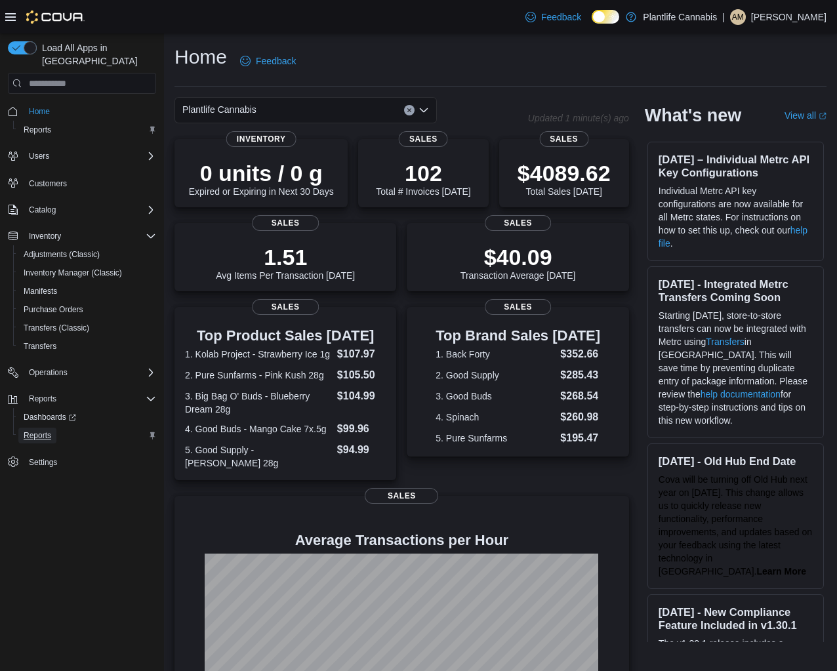
click at [56, 428] on link "Reports" at bounding box center [37, 436] width 38 height 16
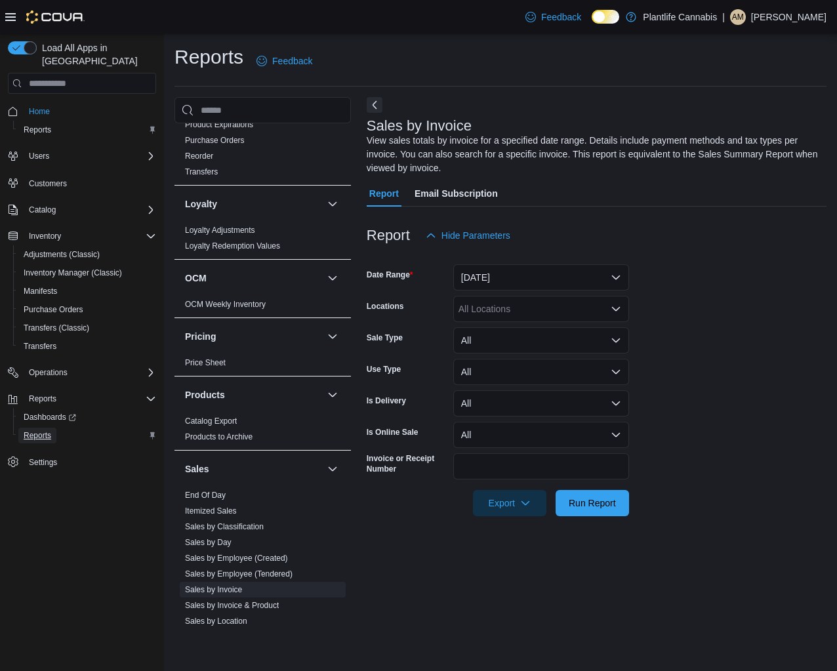
scroll to position [613, 0]
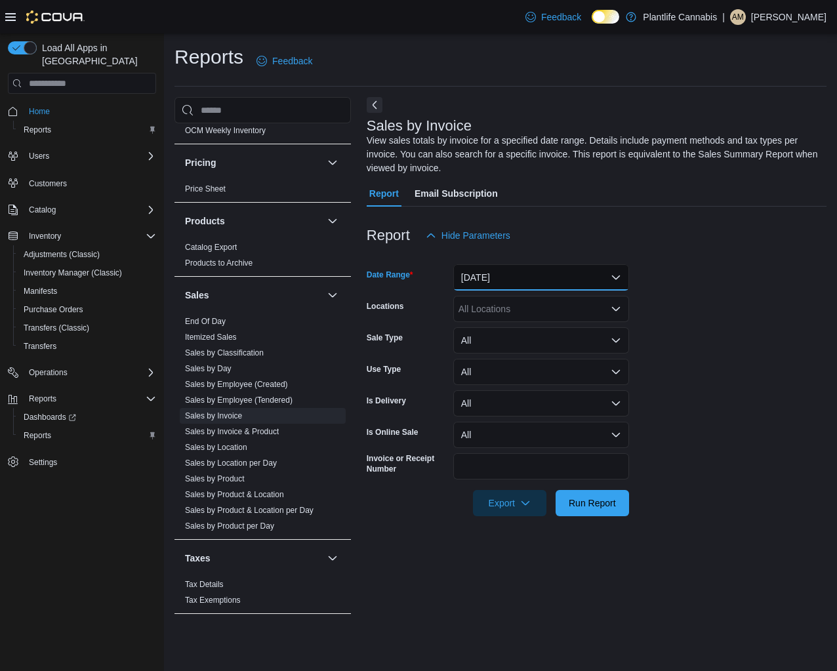
click at [552, 274] on button "Yesterday" at bounding box center [541, 277] width 176 height 26
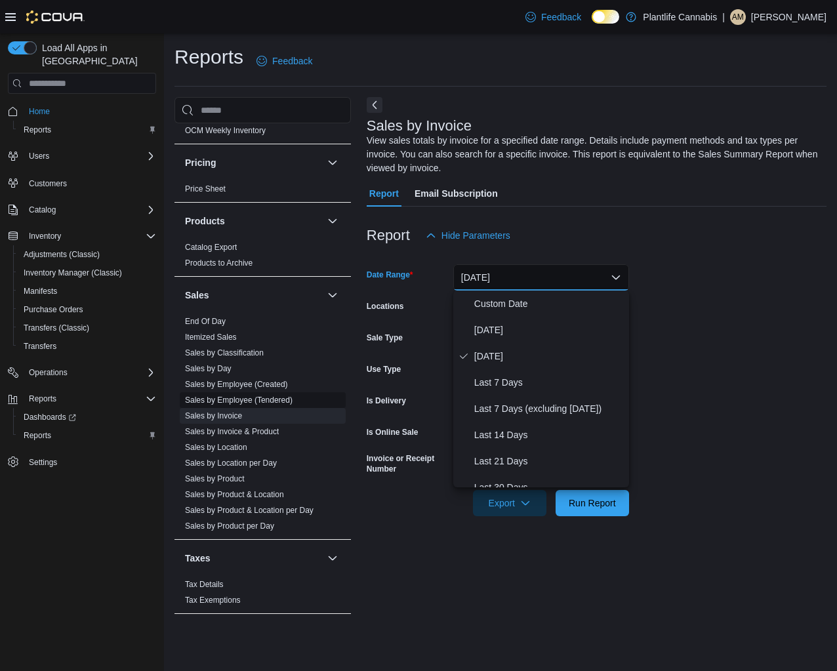
click at [256, 399] on link "Sales by Employee (Tendered)" at bounding box center [239, 400] width 108 height 9
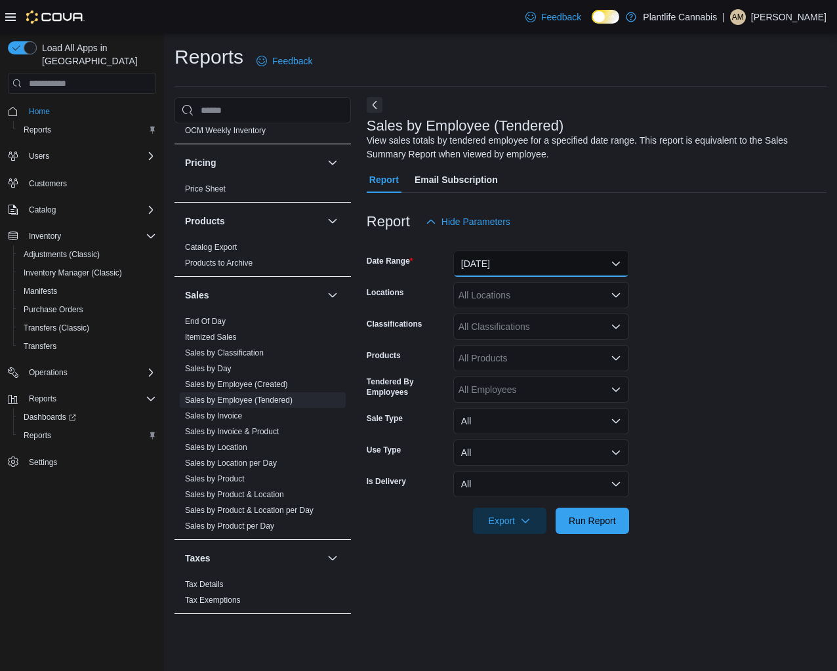
click at [537, 269] on button "Yesterday" at bounding box center [541, 264] width 176 height 26
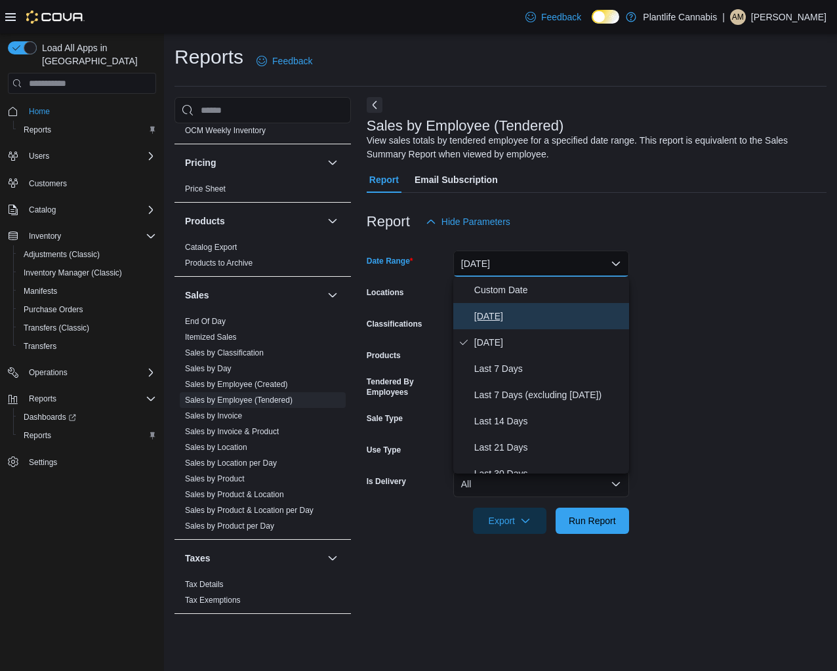
click at [512, 305] on button "Today" at bounding box center [541, 316] width 176 height 26
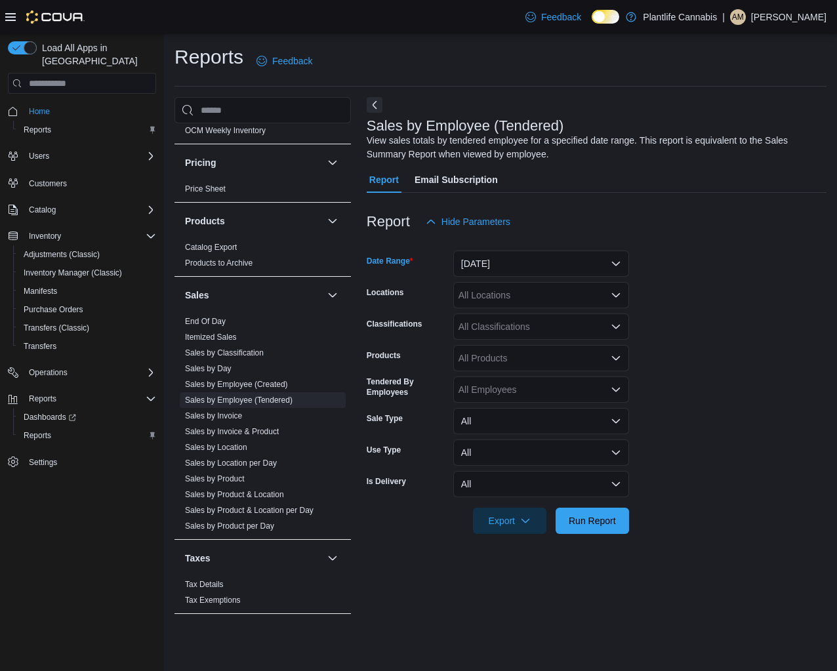
click at [523, 292] on div "All Locations" at bounding box center [541, 295] width 176 height 26
type input "***"
click at [513, 310] on button "Edmonton - Hollick Kenyon" at bounding box center [541, 317] width 176 height 19
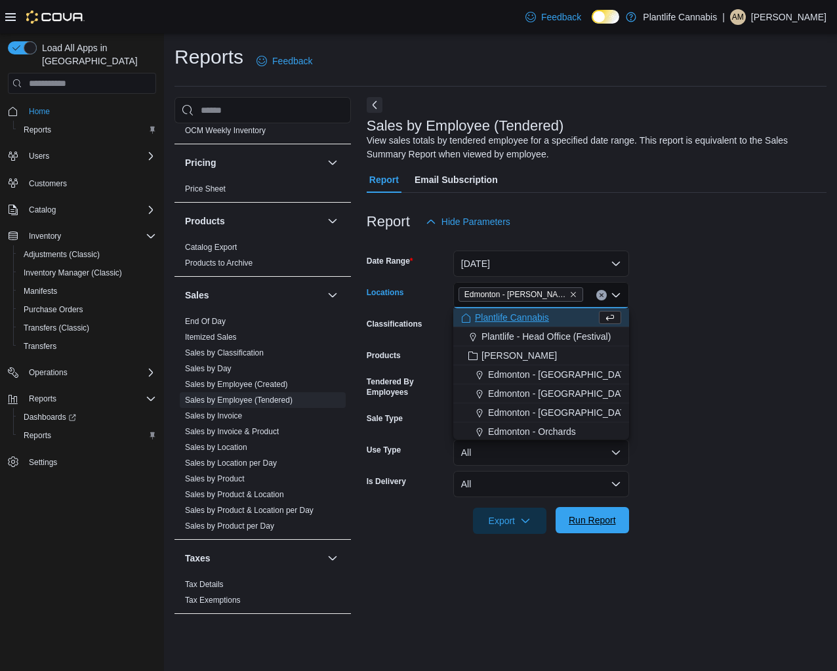
click at [621, 519] on button "Run Report" at bounding box center [592, 520] width 73 height 26
